Goal: Task Accomplishment & Management: Manage account settings

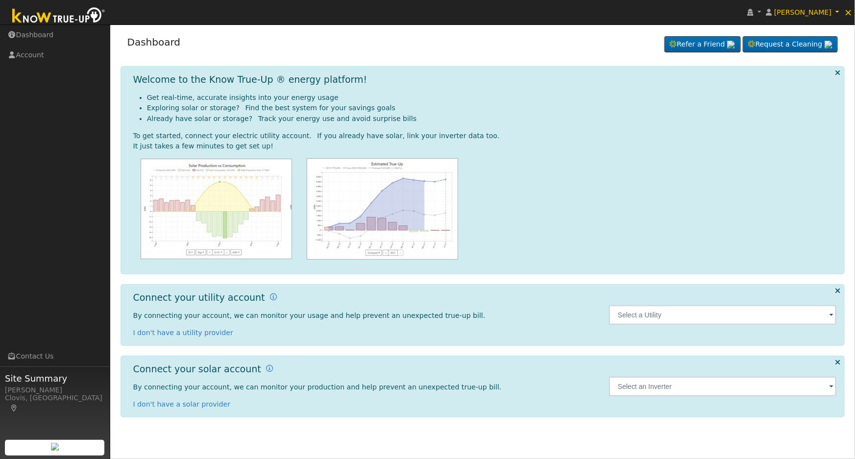
click at [88, 20] on img at bounding box center [58, 16] width 103 height 22
click at [758, 318] on input "text" at bounding box center [723, 315] width 228 height 20
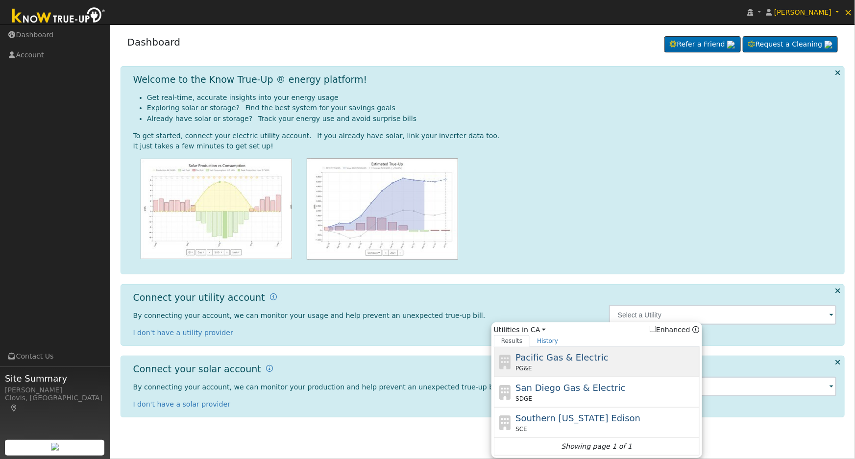
click at [605, 355] on div "Pacific Gas & Electric PG&E" at bounding box center [606, 362] width 182 height 22
type input "PG&E"
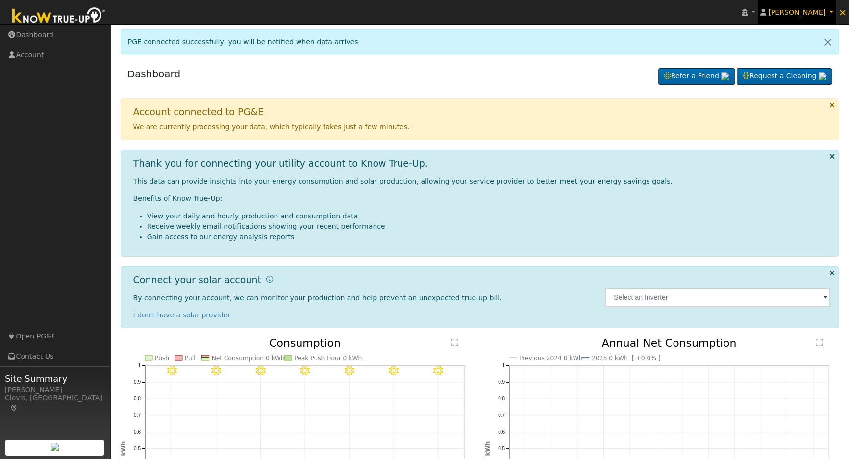
click at [811, 10] on span "[PERSON_NAME]" at bounding box center [796, 12] width 57 height 8
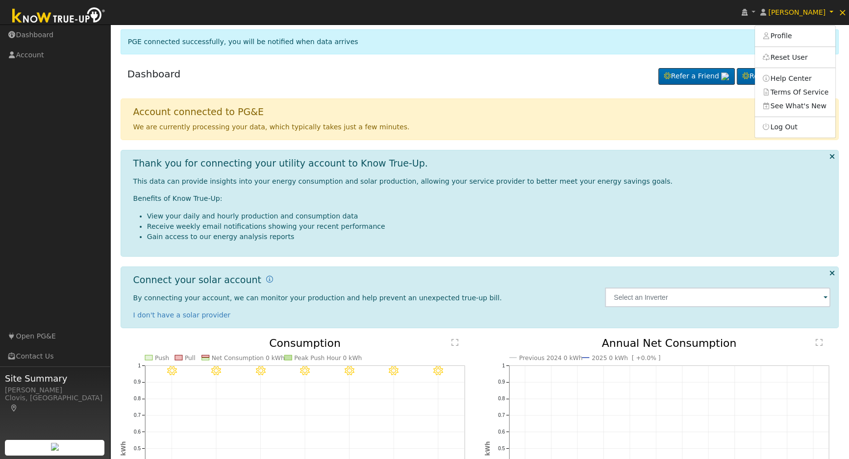
click at [457, 78] on div "Dashboard Refer a Friend Request a Cleaning Refer a Friend" at bounding box center [480, 76] width 718 height 30
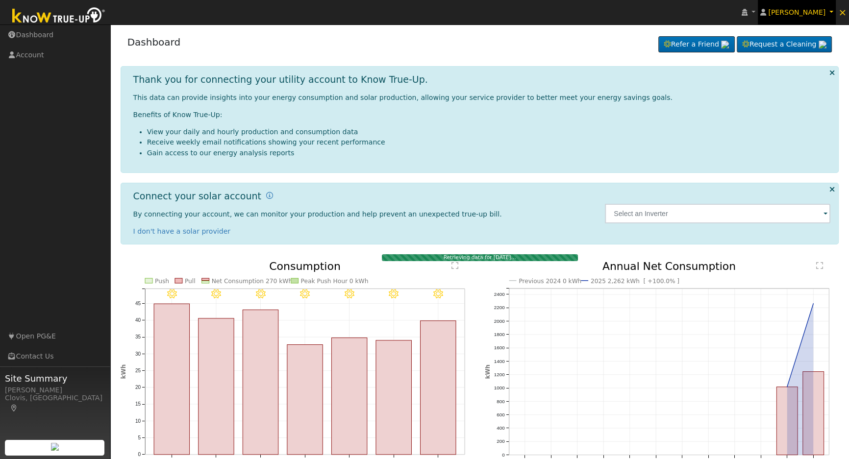
click at [818, 11] on span "[PERSON_NAME]" at bounding box center [796, 12] width 57 height 8
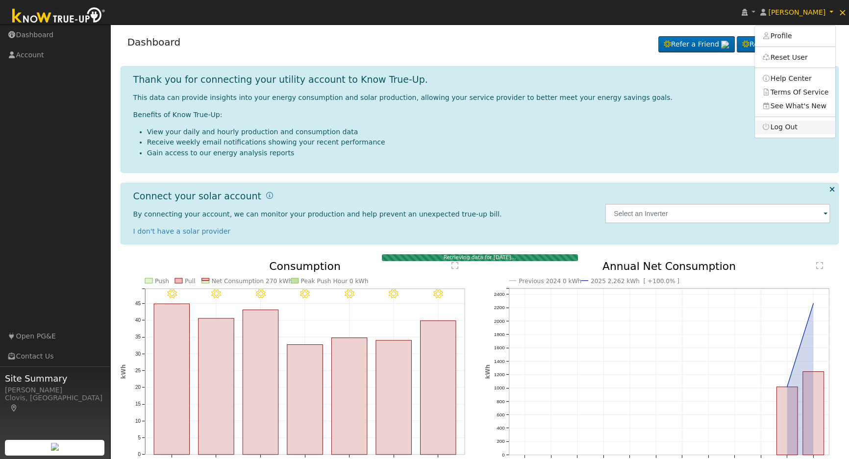
click at [795, 126] on link "Log Out" at bounding box center [795, 128] width 80 height 14
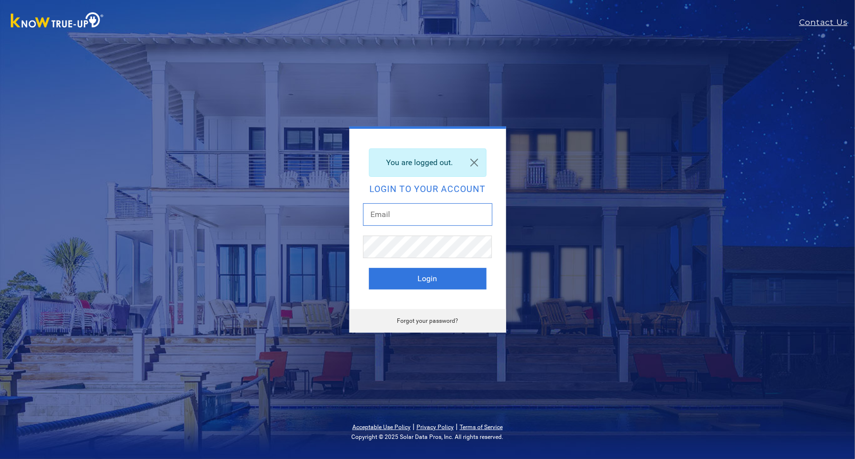
click at [450, 213] on input "text" at bounding box center [427, 214] width 129 height 23
type input "[EMAIL_ADDRESS][DOMAIN_NAME]"
click at [428, 278] on button "Login" at bounding box center [428, 279] width 118 height 22
